Goal: Find specific fact: Find specific fact

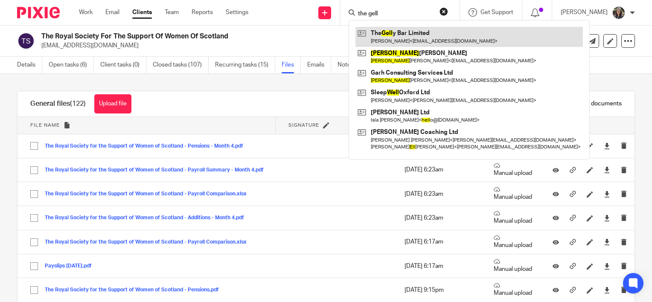
type input "the gell"
click at [423, 37] on link at bounding box center [468, 37] width 227 height 20
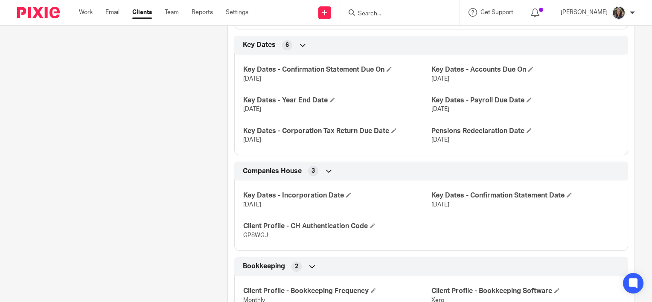
scroll to position [353, 0]
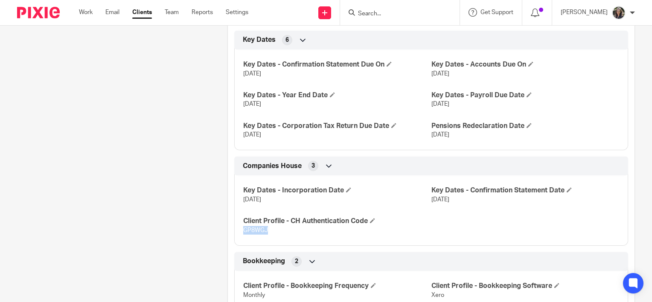
drag, startPoint x: 268, startPoint y: 230, endPoint x: 240, endPoint y: 228, distance: 28.2
click at [240, 228] on div "Key Dates - Incorporation Date [DATE] Key Dates - Confirmation Statement Date […" at bounding box center [431, 207] width 394 height 77
copy span "GP8WGJ"
